Goal: Find contact information: Find contact information

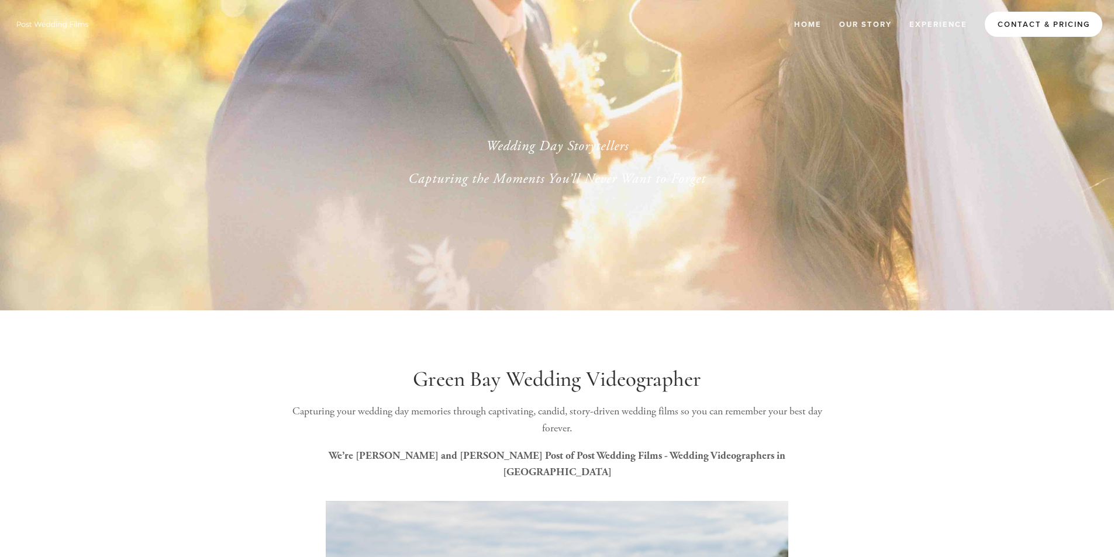
click at [1038, 22] on link "Contact & Pricing" at bounding box center [1044, 24] width 118 height 25
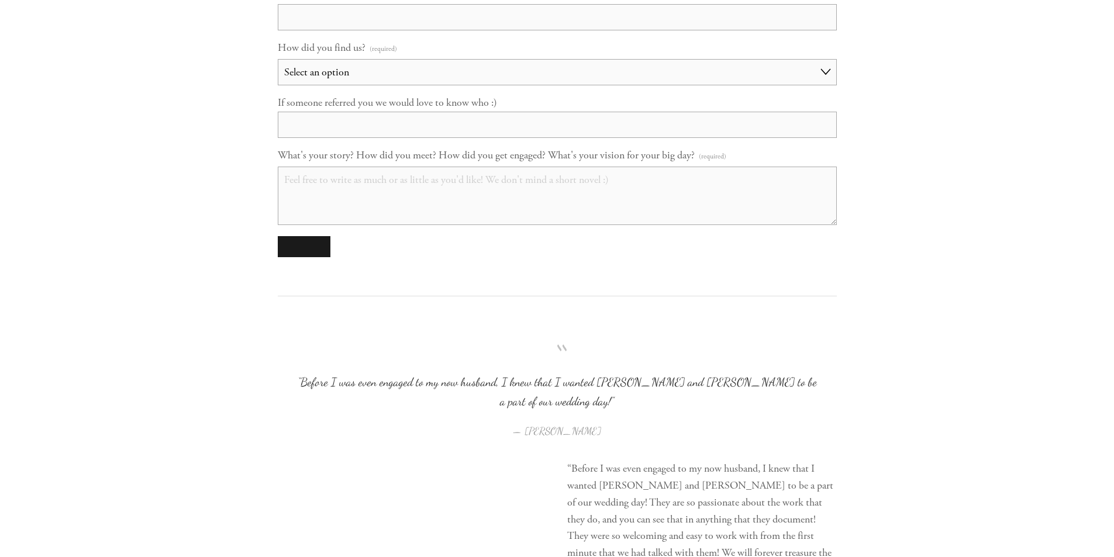
scroll to position [1407, 0]
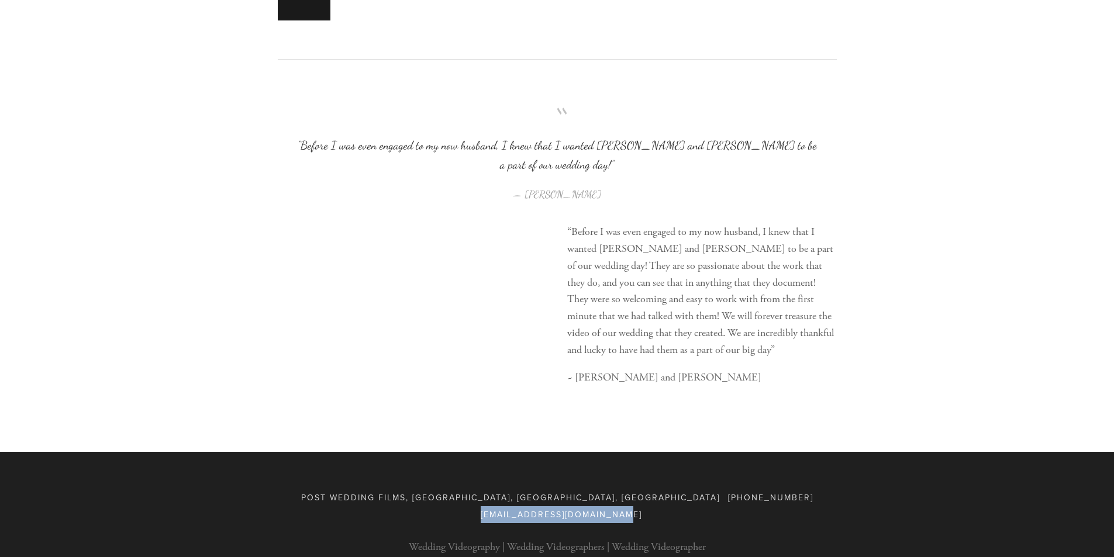
drag, startPoint x: 797, startPoint y: 474, endPoint x: 611, endPoint y: 484, distance: 186.8
click at [611, 490] on div "Post Wedding Films, [GEOGRAPHIC_DATA], [GEOGRAPHIC_DATA], [GEOGRAPHIC_DATA] [PH…" at bounding box center [557, 507] width 559 height 34
copy span "[EMAIL_ADDRESS][DOMAIN_NAME]"
